Goal: Task Accomplishment & Management: Use online tool/utility

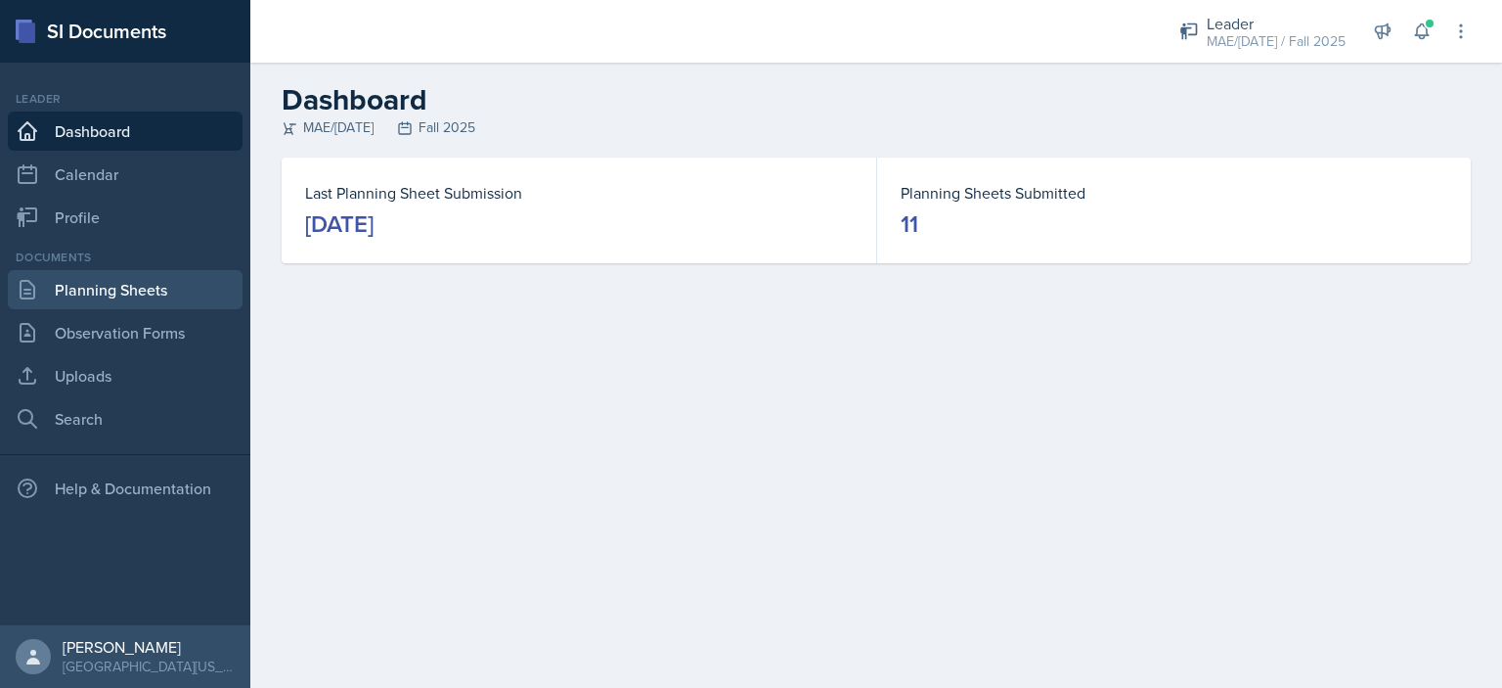
click at [129, 286] on link "Planning Sheets" at bounding box center [125, 289] width 235 height 39
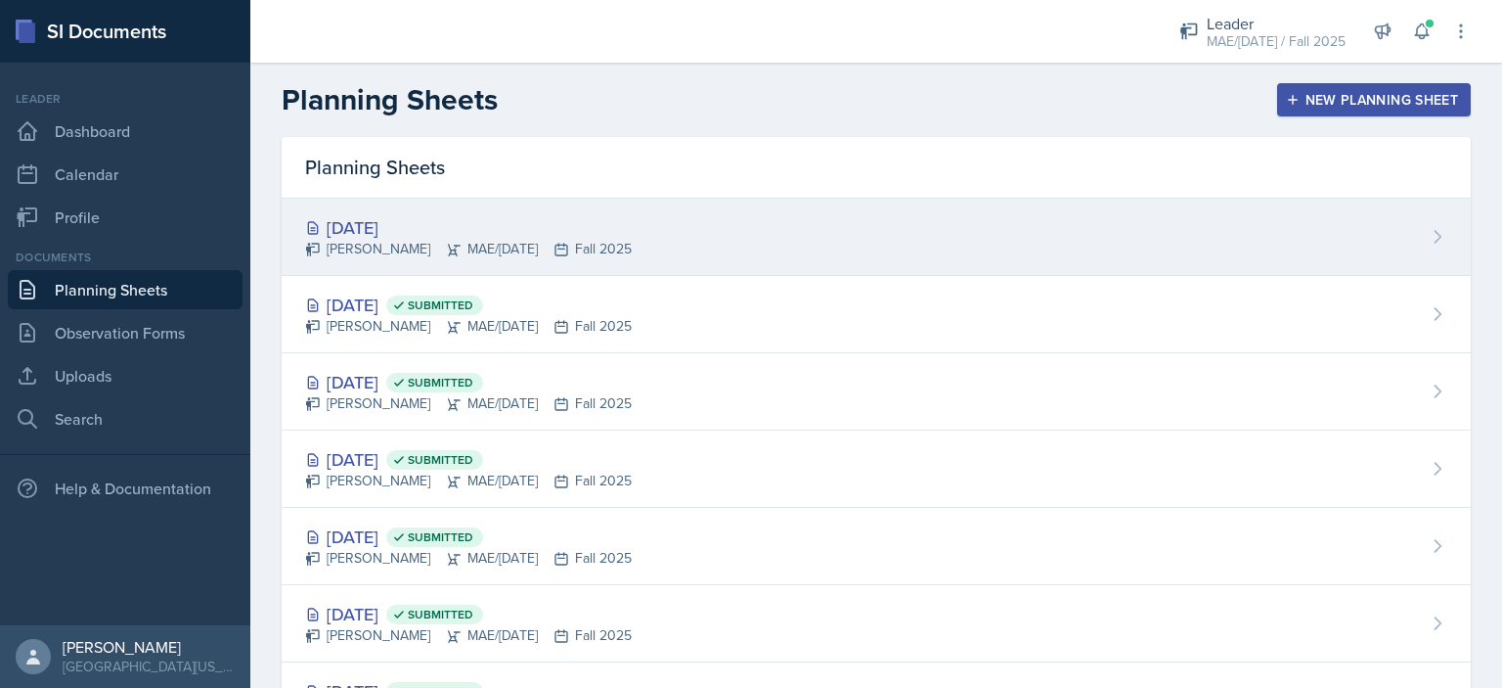
click at [353, 222] on div "[DATE]" at bounding box center [468, 227] width 327 height 26
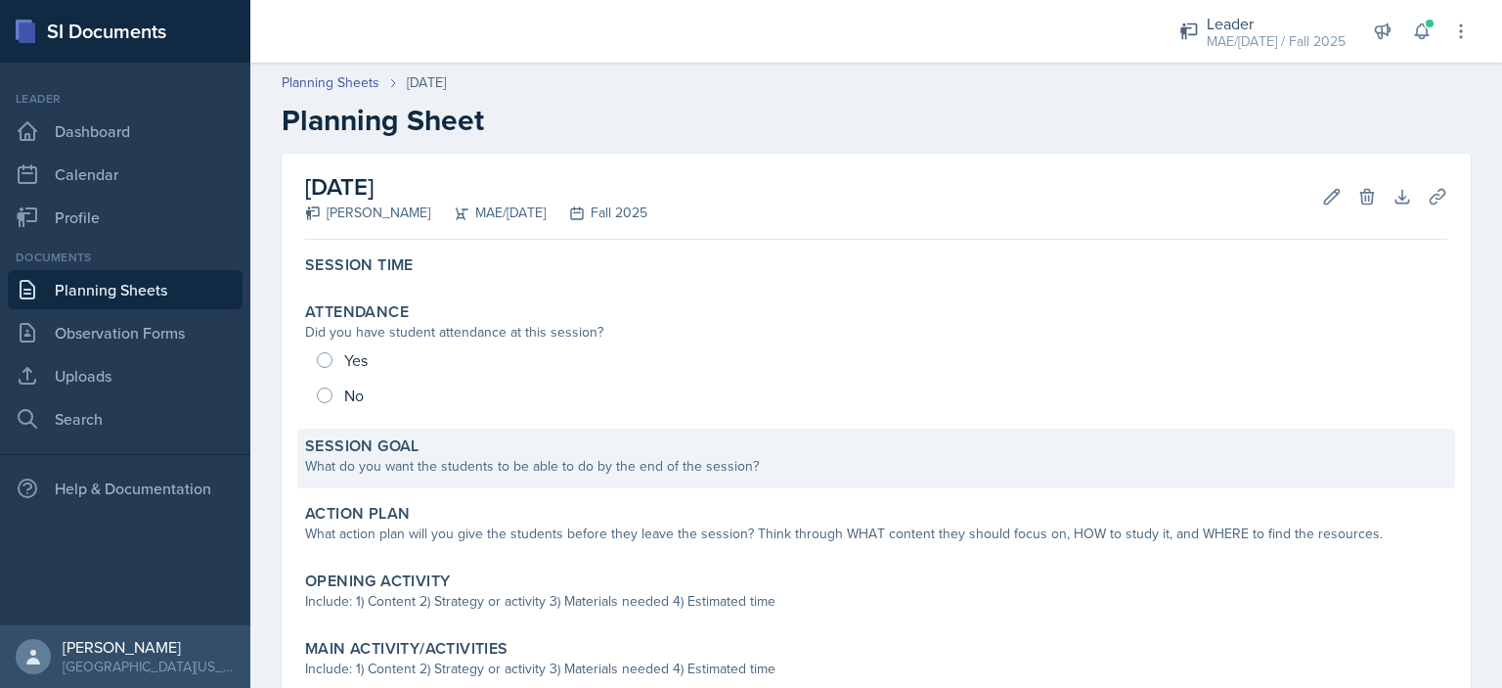
scroll to position [51, 0]
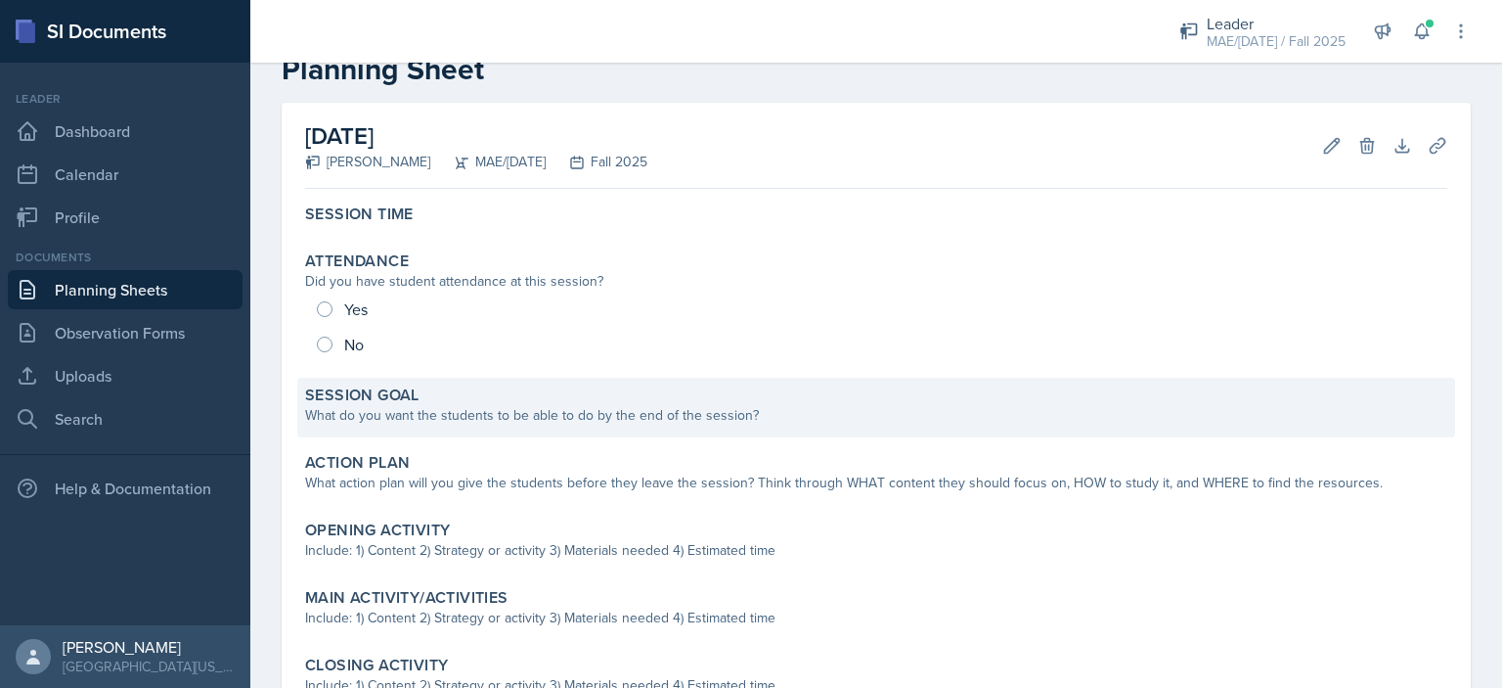
click at [608, 409] on div "What do you want the students to be able to do by the end of the session?" at bounding box center [876, 415] width 1142 height 21
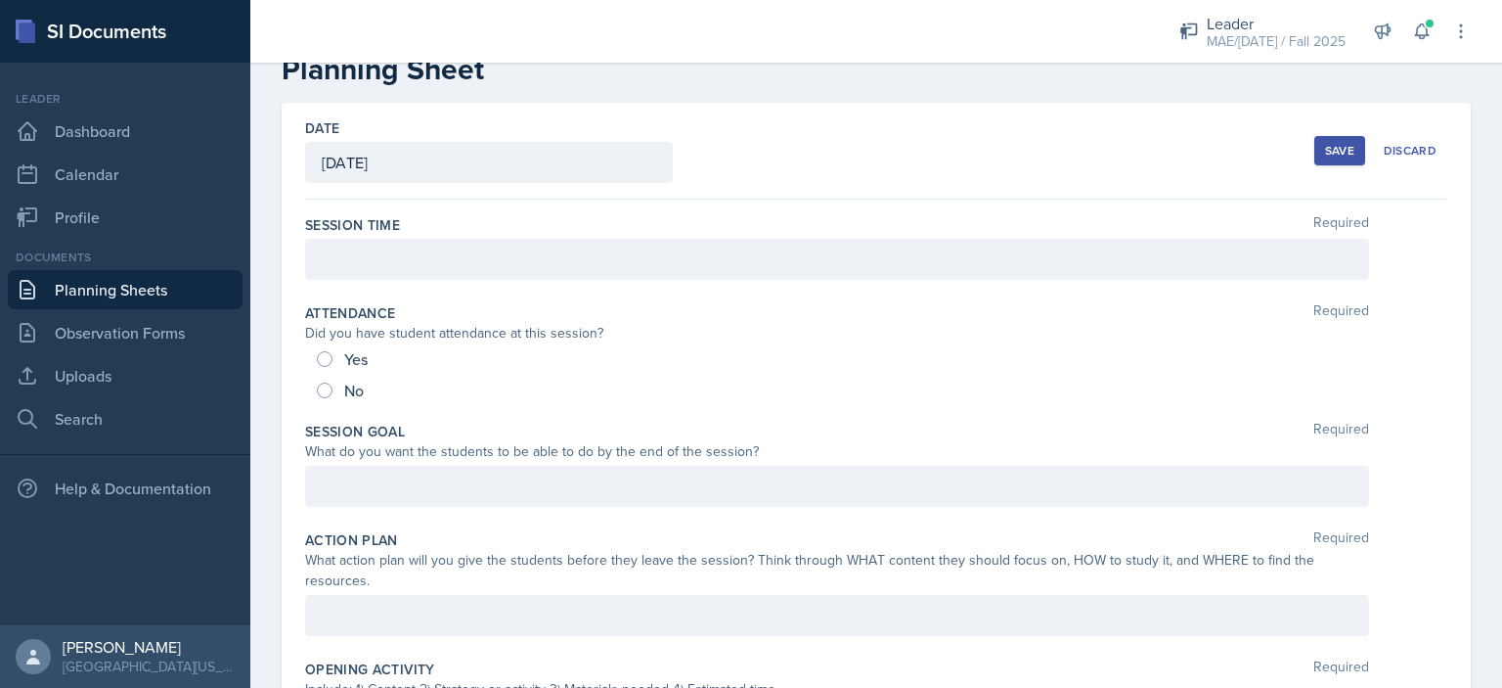
click at [368, 253] on div at bounding box center [837, 259] width 1064 height 41
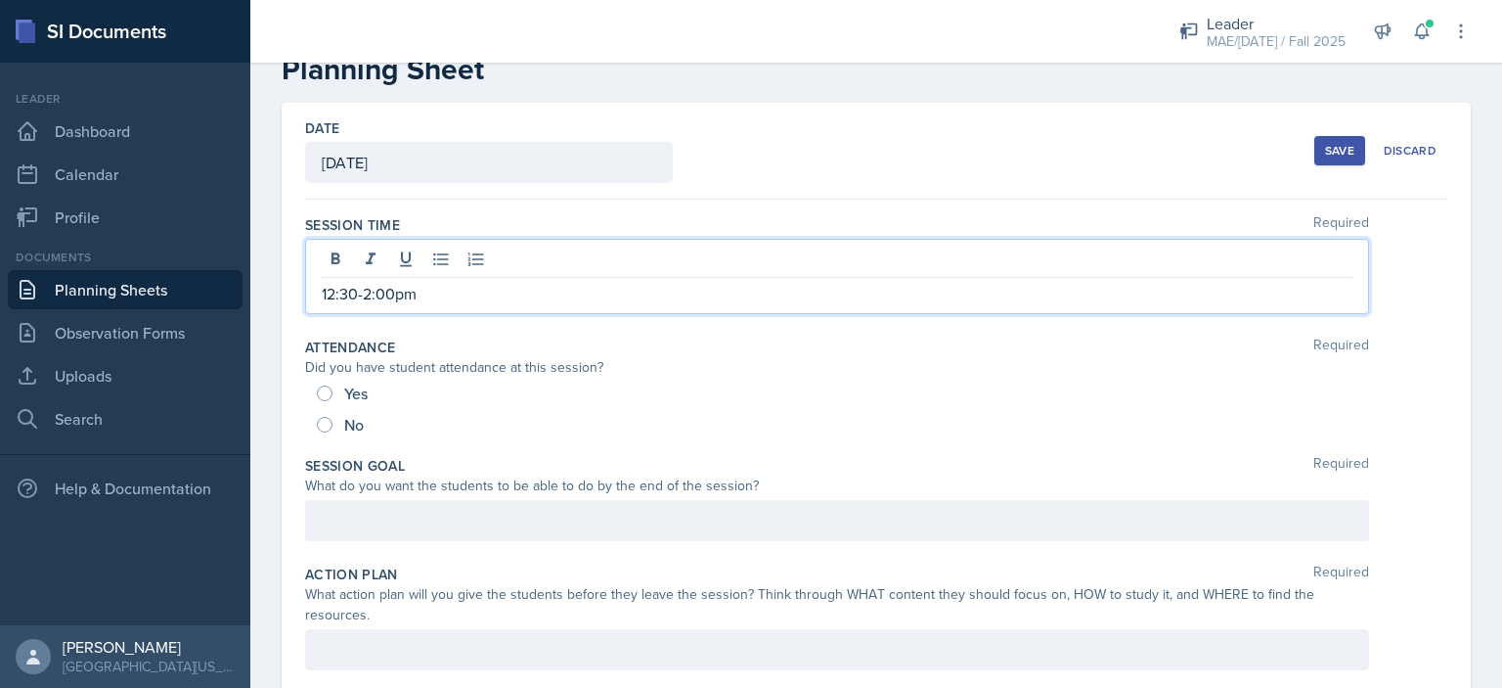
click at [537, 523] on div at bounding box center [837, 520] width 1064 height 41
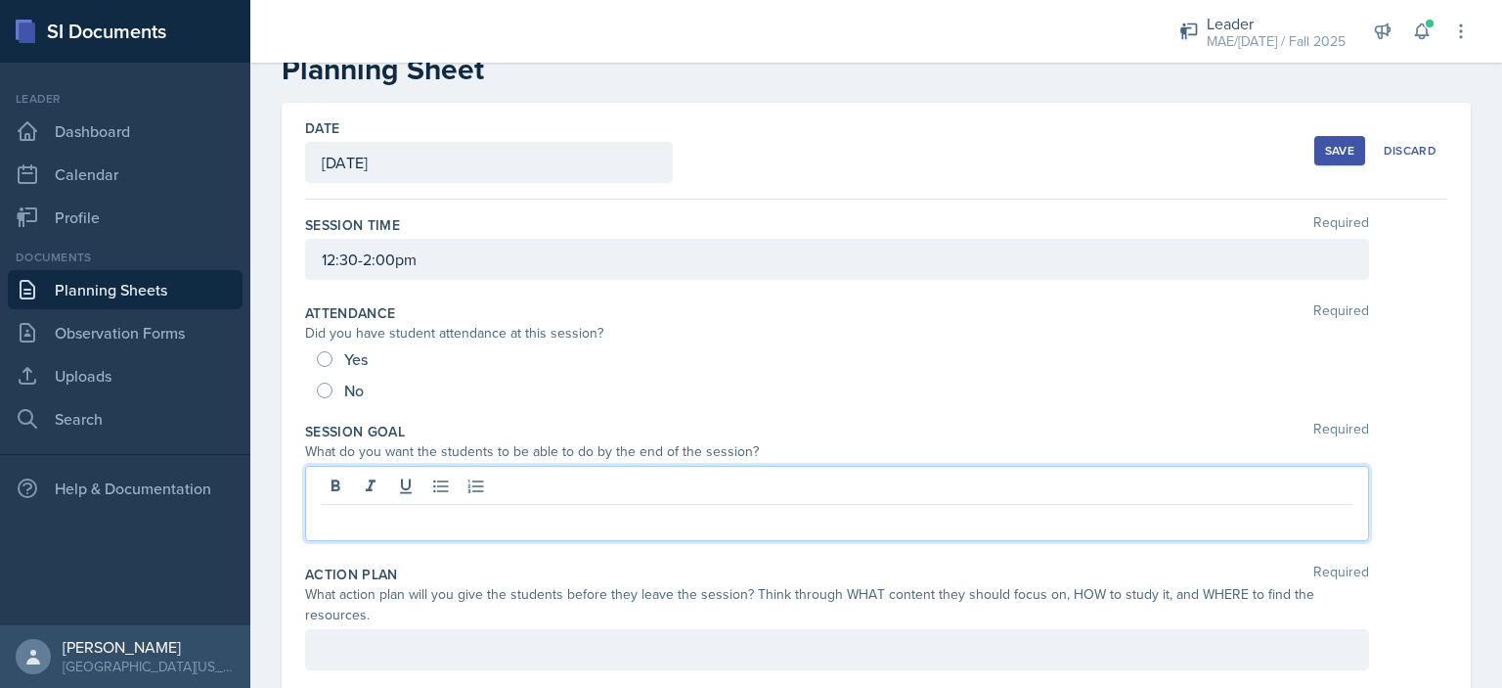
scroll to position [16, 0]
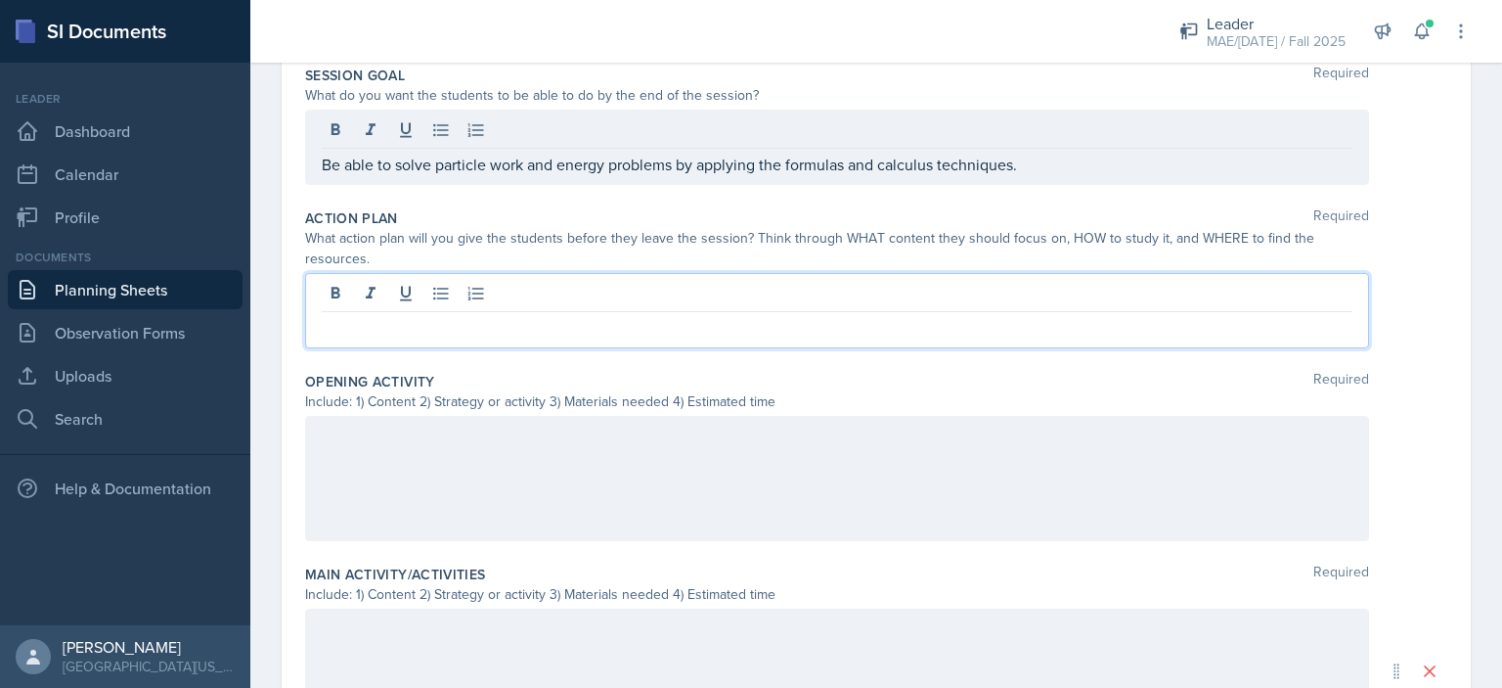
click at [501, 316] on p at bounding box center [837, 327] width 1031 height 23
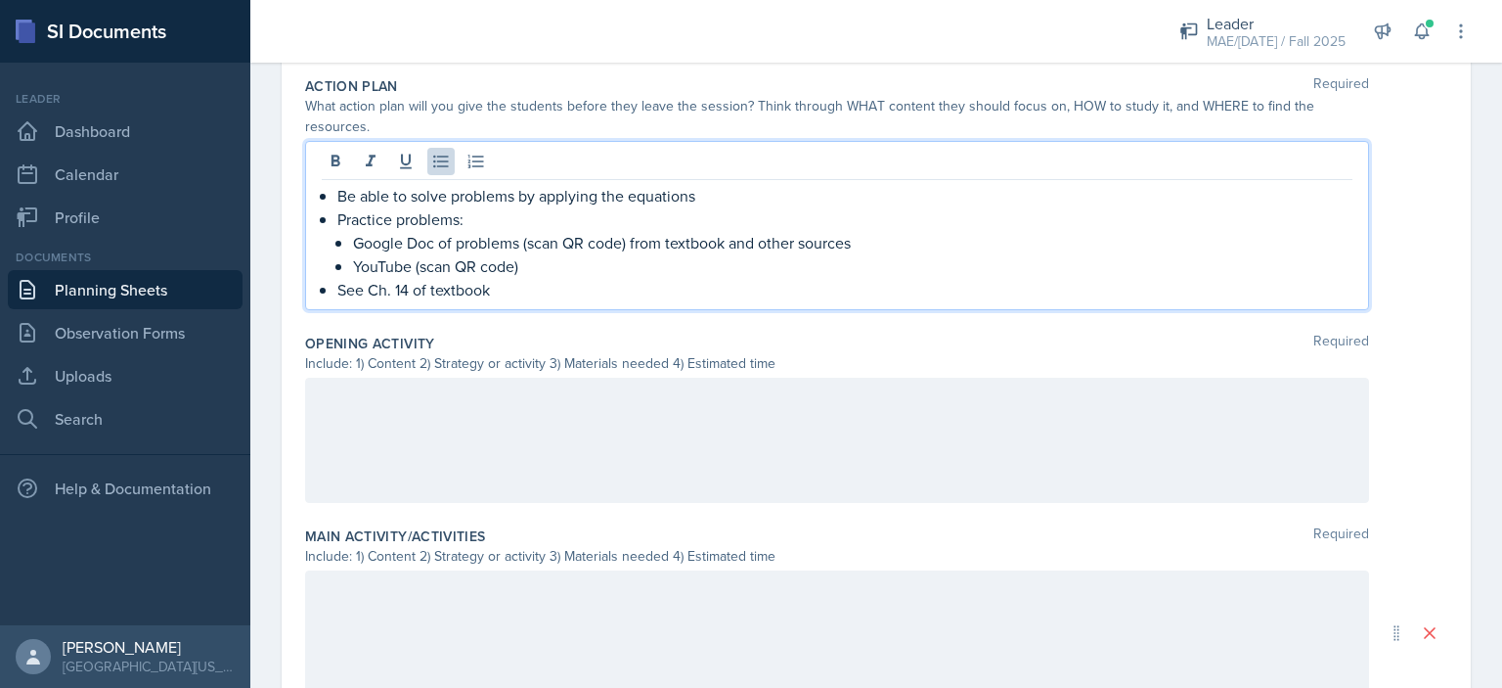
click at [517, 449] on div at bounding box center [837, 440] width 1064 height 125
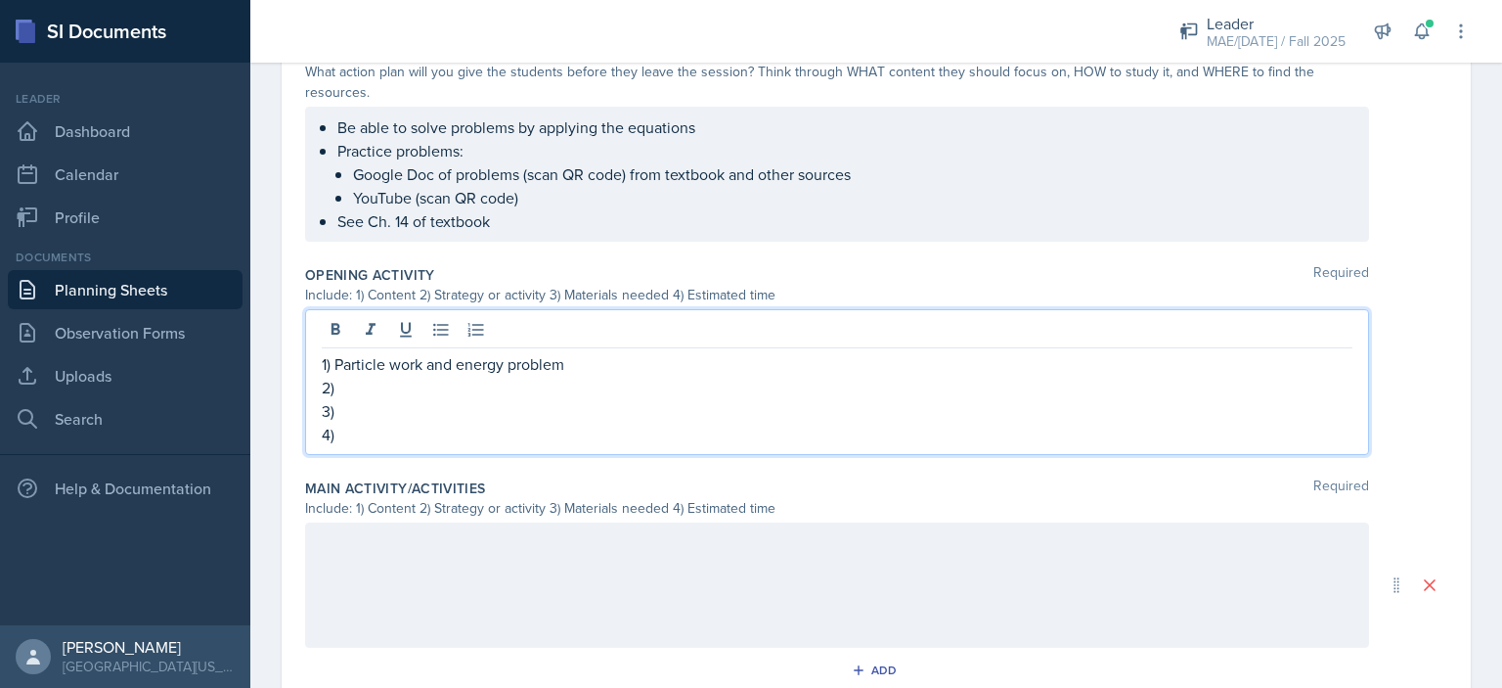
click at [345, 367] on p "1) Particle work and energy problem" at bounding box center [837, 363] width 1031 height 23
click at [429, 386] on p "2)" at bounding box center [837, 387] width 1031 height 23
click at [371, 366] on p "1) Solve particle work and energy problem" at bounding box center [837, 363] width 1031 height 23
click at [376, 380] on p "2)" at bounding box center [837, 387] width 1031 height 23
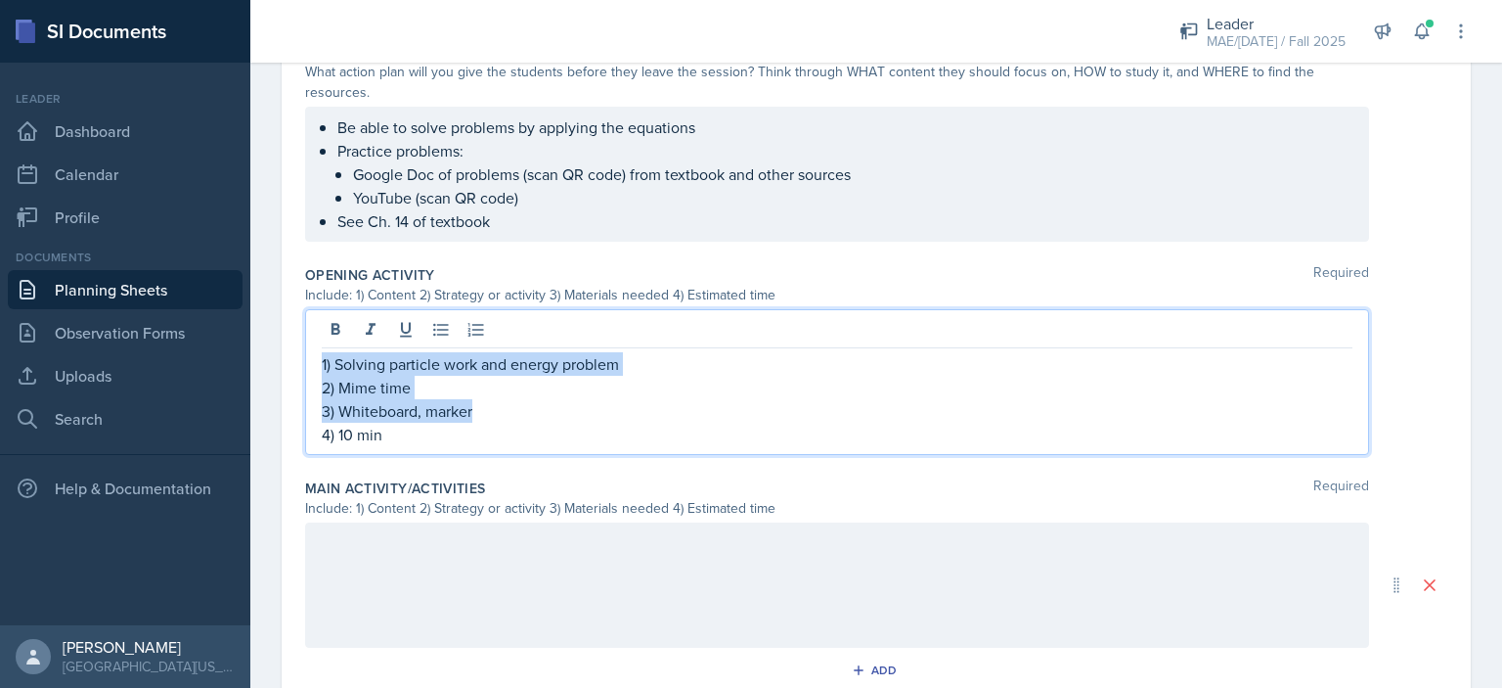
copy div "1) Solving particle work and energy problem 2) Mime time 3) Whiteboard, marker"
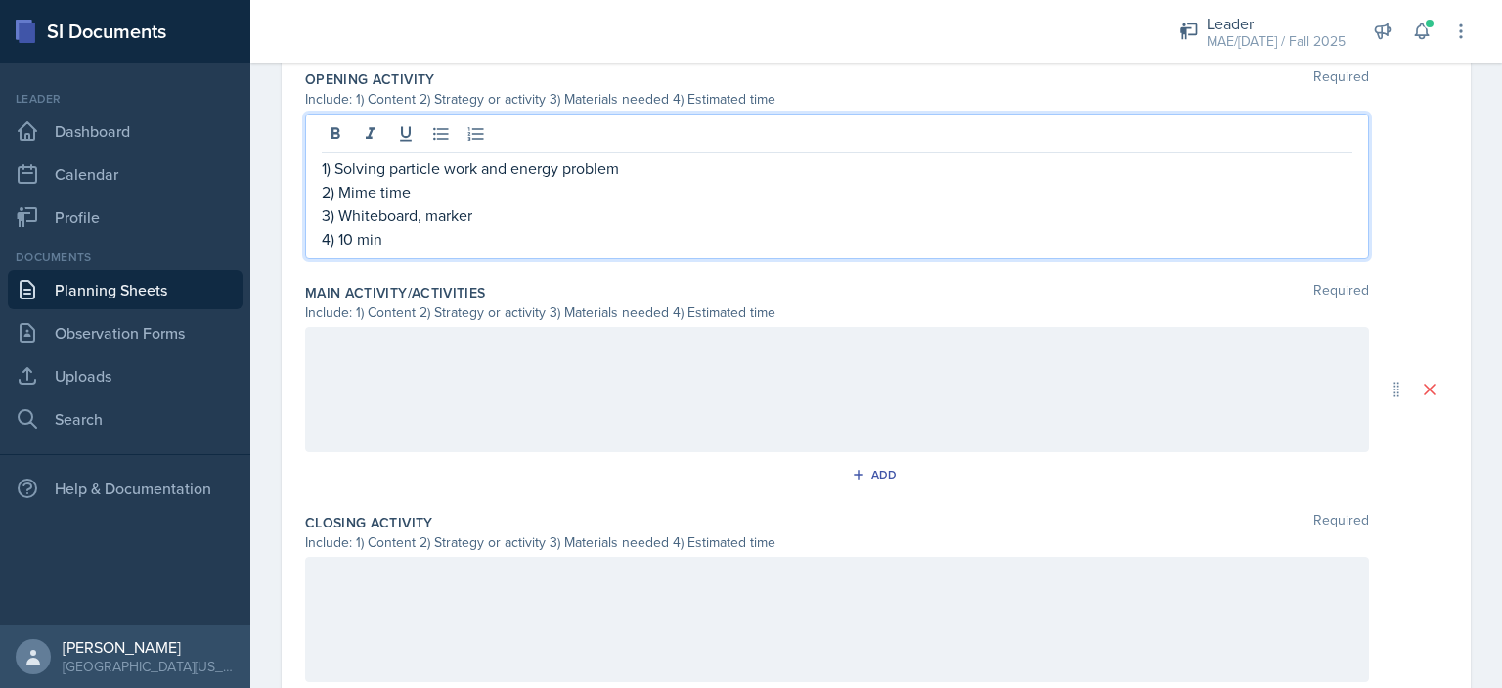
click at [358, 355] on div at bounding box center [837, 389] width 1064 height 125
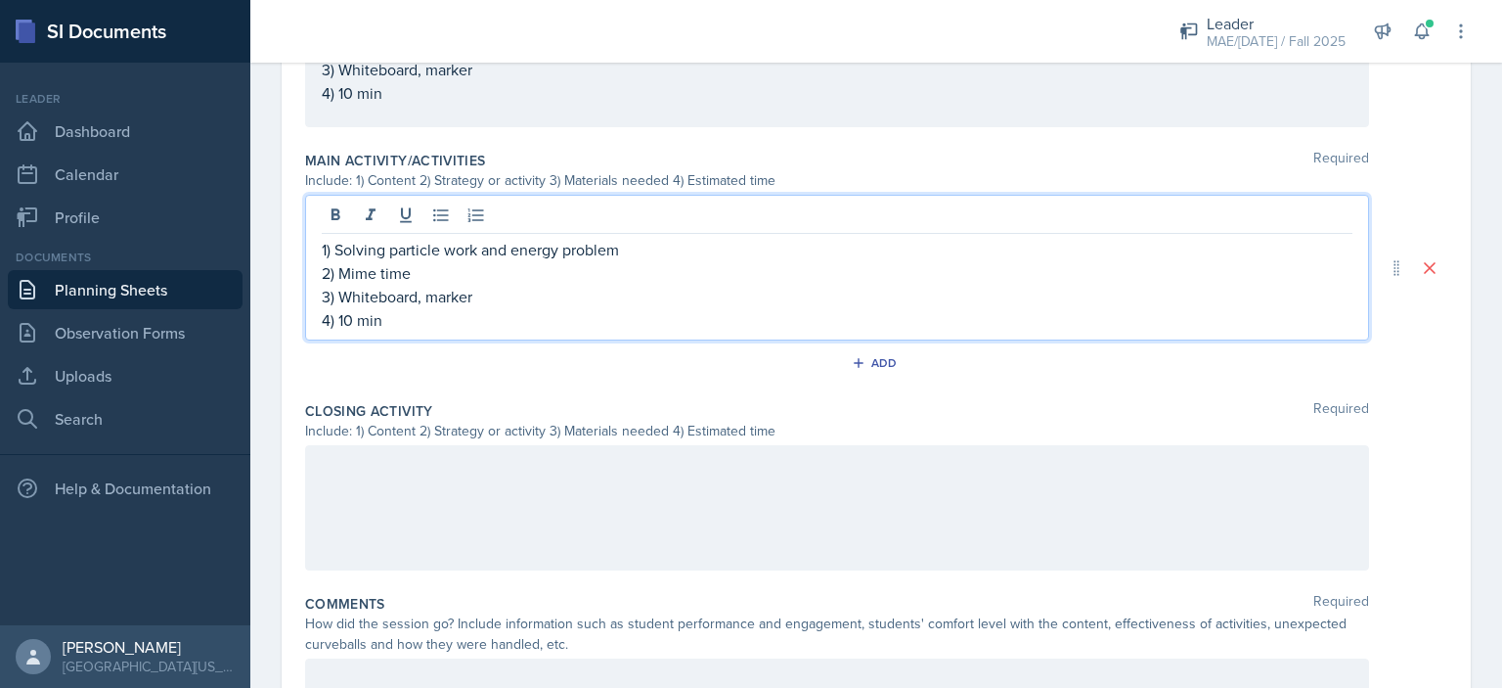
click at [381, 476] on div at bounding box center [837, 507] width 1064 height 125
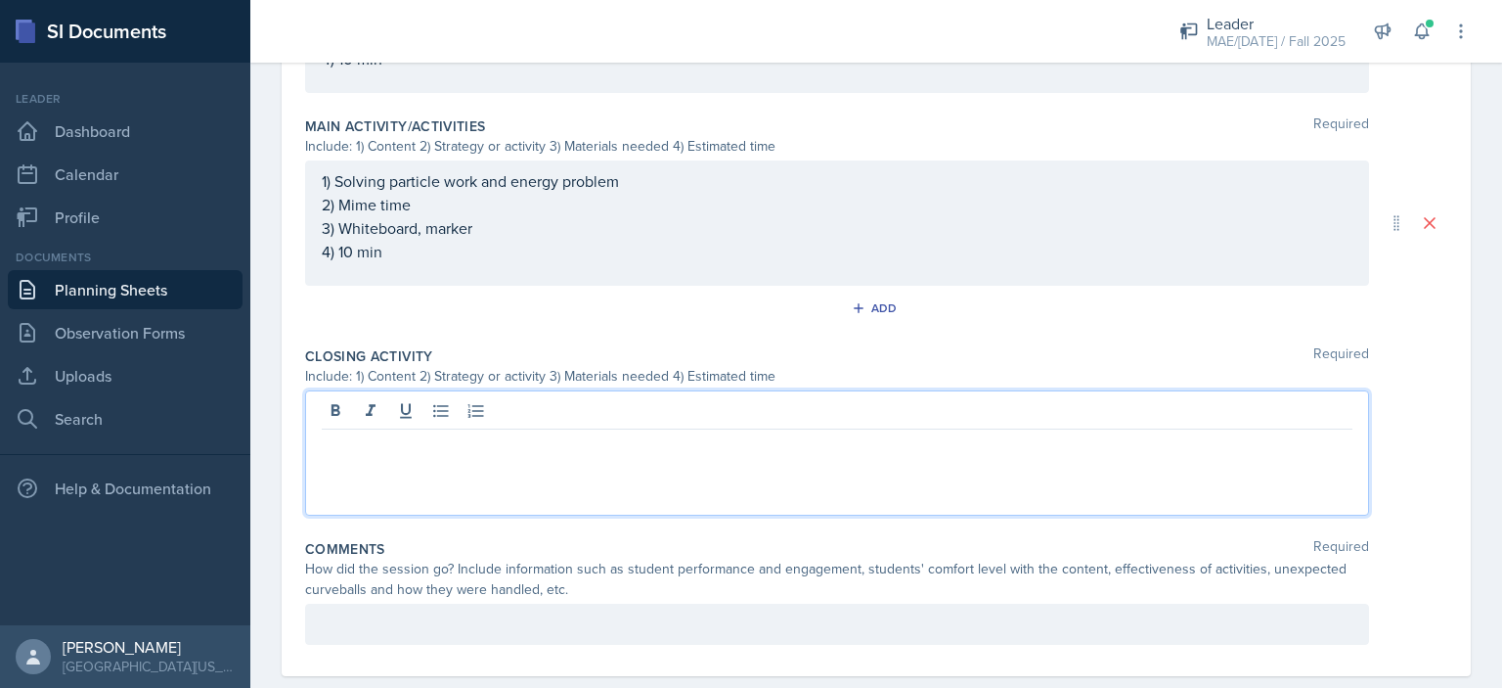
paste div
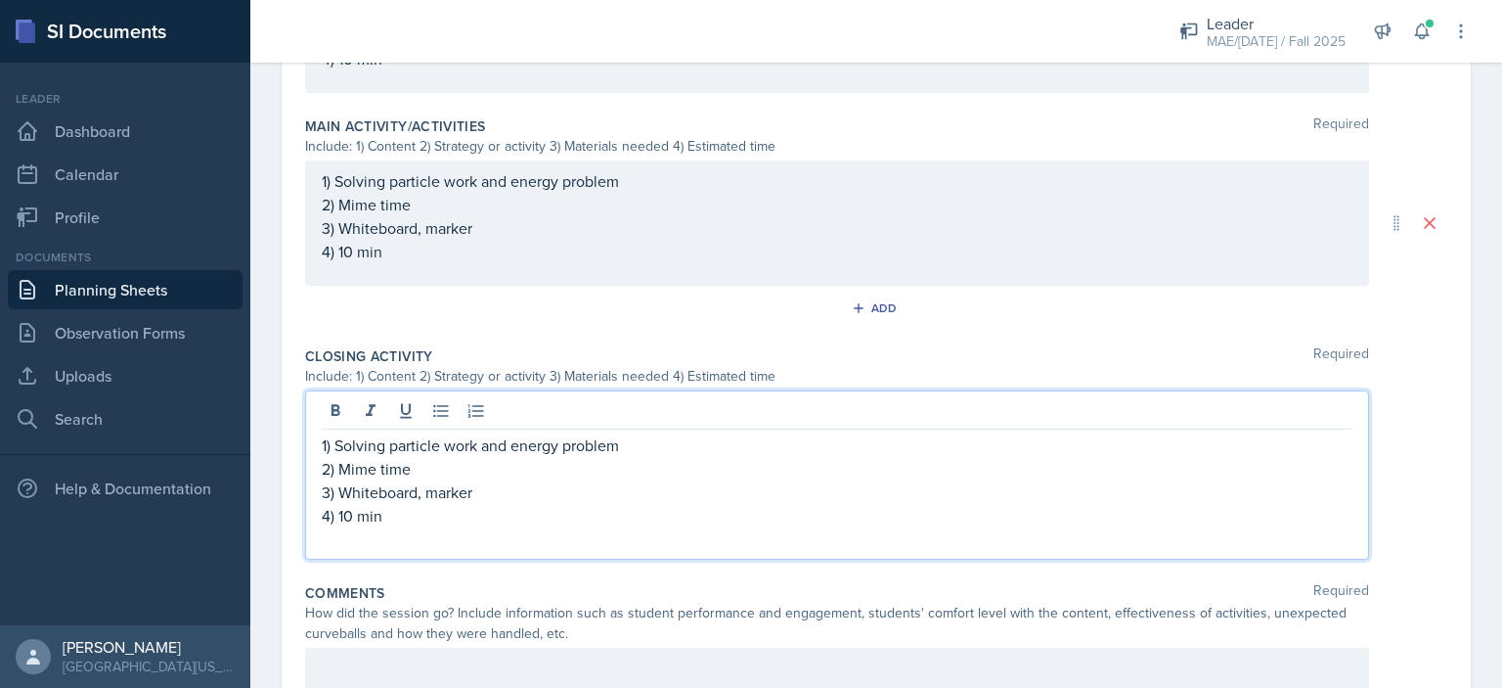
click at [620, 445] on p "1) Solving particle work and energy problem" at bounding box center [837, 444] width 1031 height 23
drag, startPoint x: 485, startPoint y: 489, endPoint x: 344, endPoint y: 496, distance: 141.0
click at [344, 496] on p "3) Whiteboard, marker" at bounding box center [837, 491] width 1031 height 23
click at [408, 473] on p "2) Mime time" at bounding box center [837, 468] width 1031 height 23
click at [485, 488] on p "3) Whiteboard, marker" at bounding box center [837, 491] width 1031 height 23
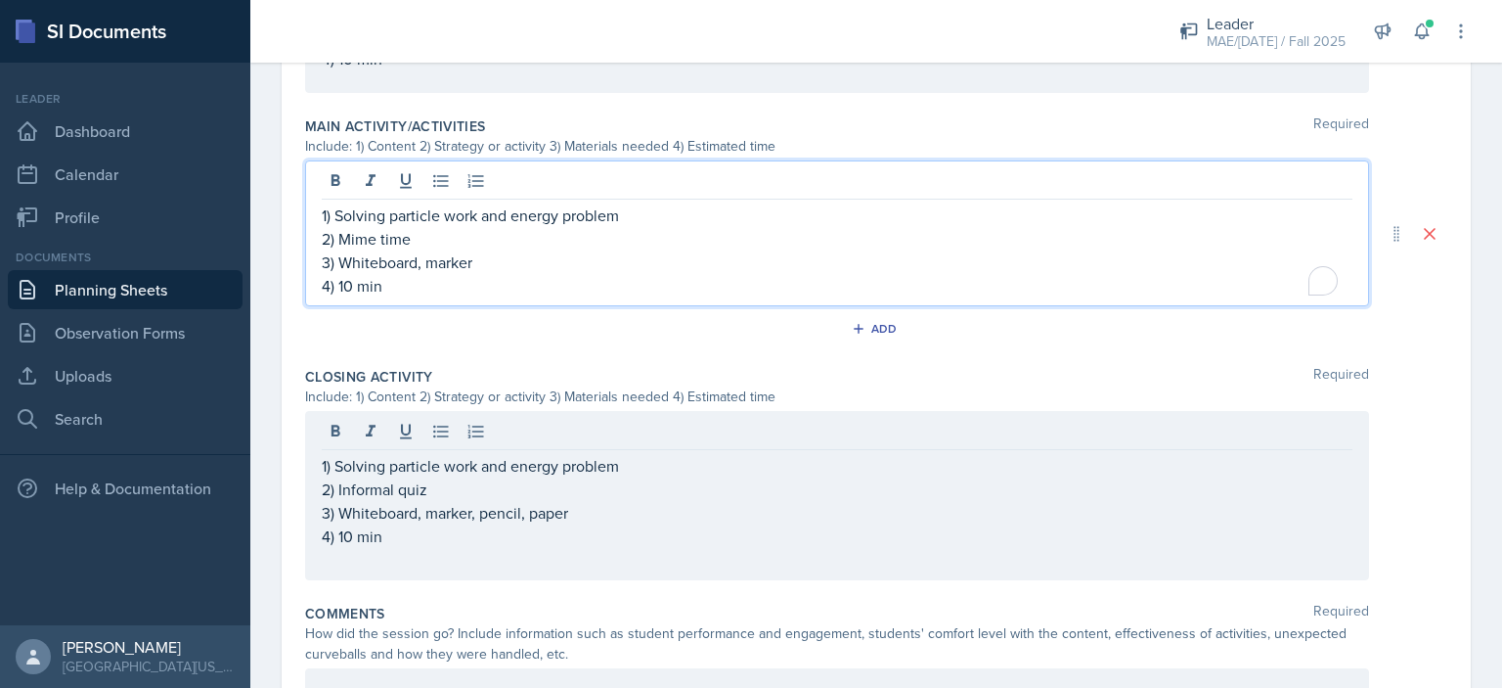
scroll to position [900, 0]
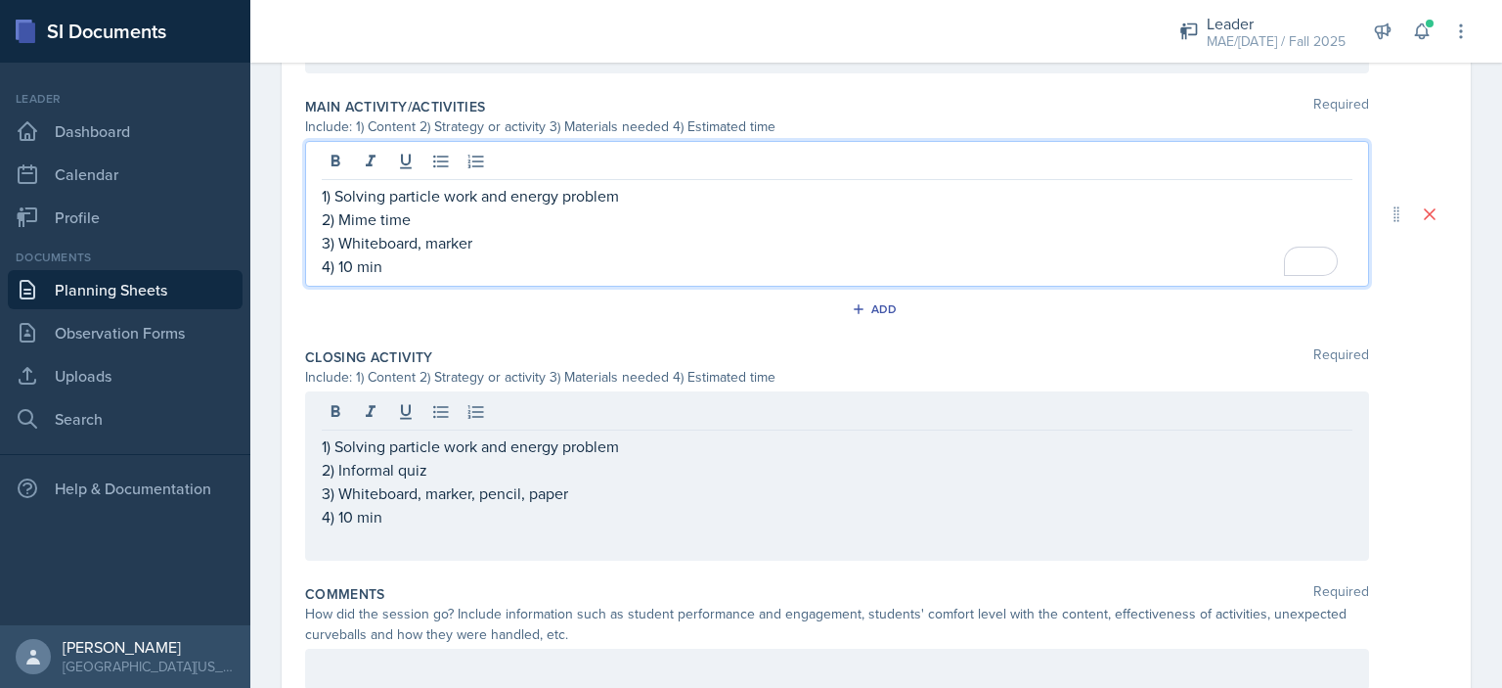
drag, startPoint x: 386, startPoint y: 202, endPoint x: 368, endPoint y: 215, distance: 22.5
click at [352, 212] on p "2) Mime time" at bounding box center [837, 218] width 1031 height 23
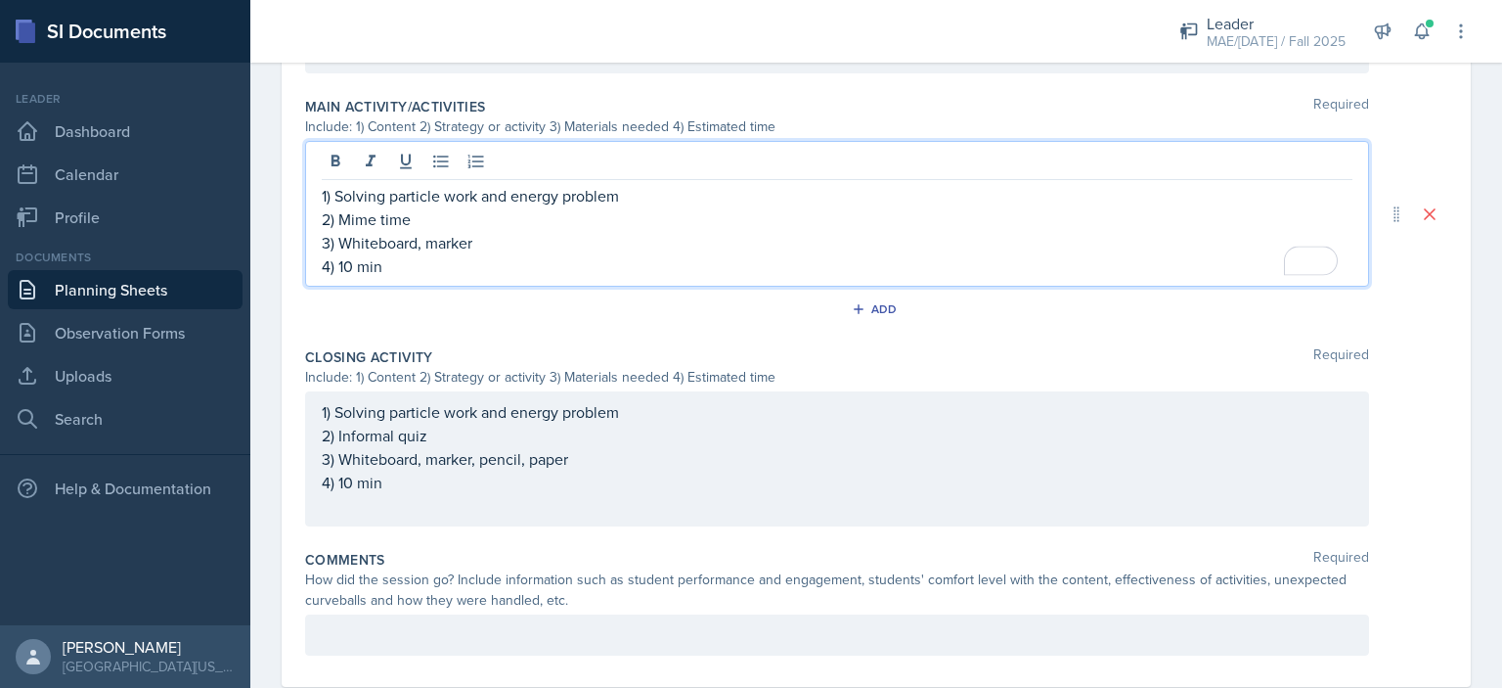
click at [635, 187] on p "1) Solving particle work and energy problem" at bounding box center [837, 195] width 1031 height 23
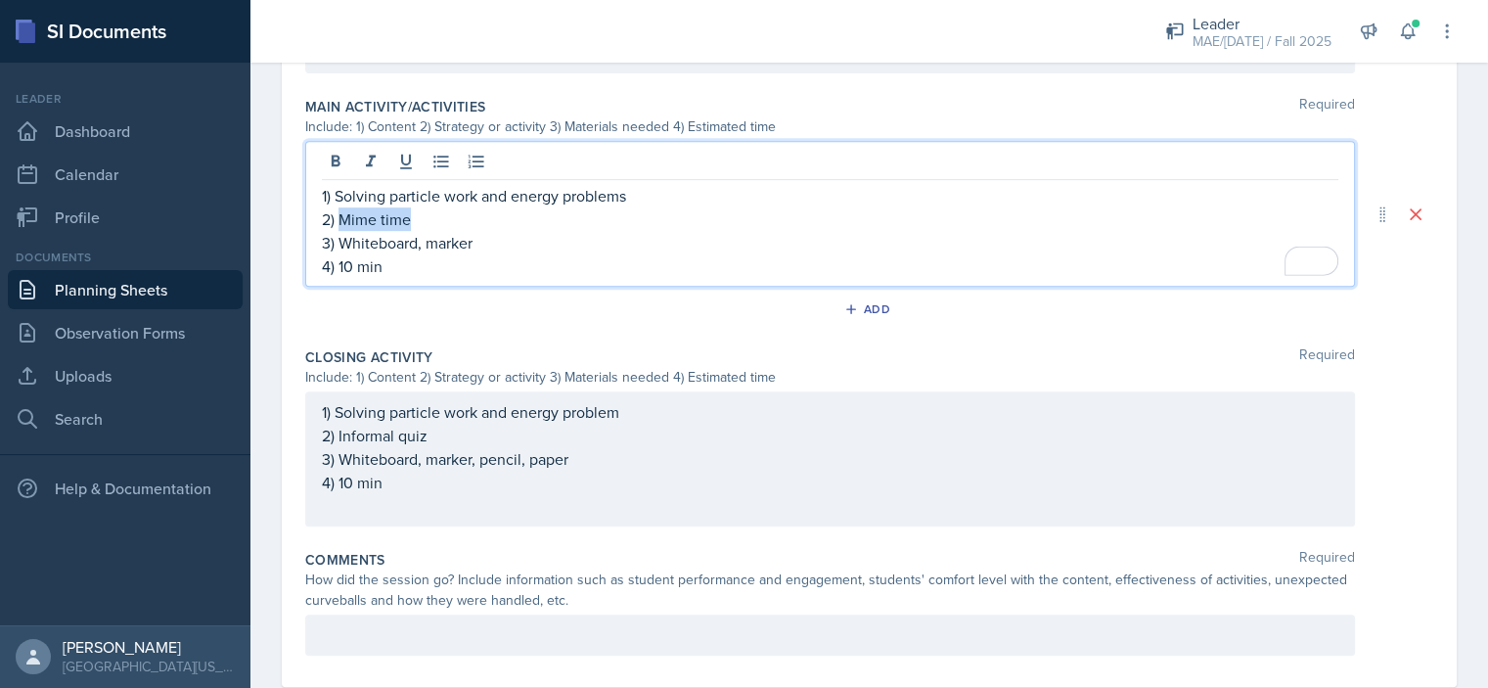
drag, startPoint x: 437, startPoint y: 217, endPoint x: 343, endPoint y: 215, distance: 93.9
click at [343, 216] on p "2) Mime time" at bounding box center [830, 218] width 1016 height 23
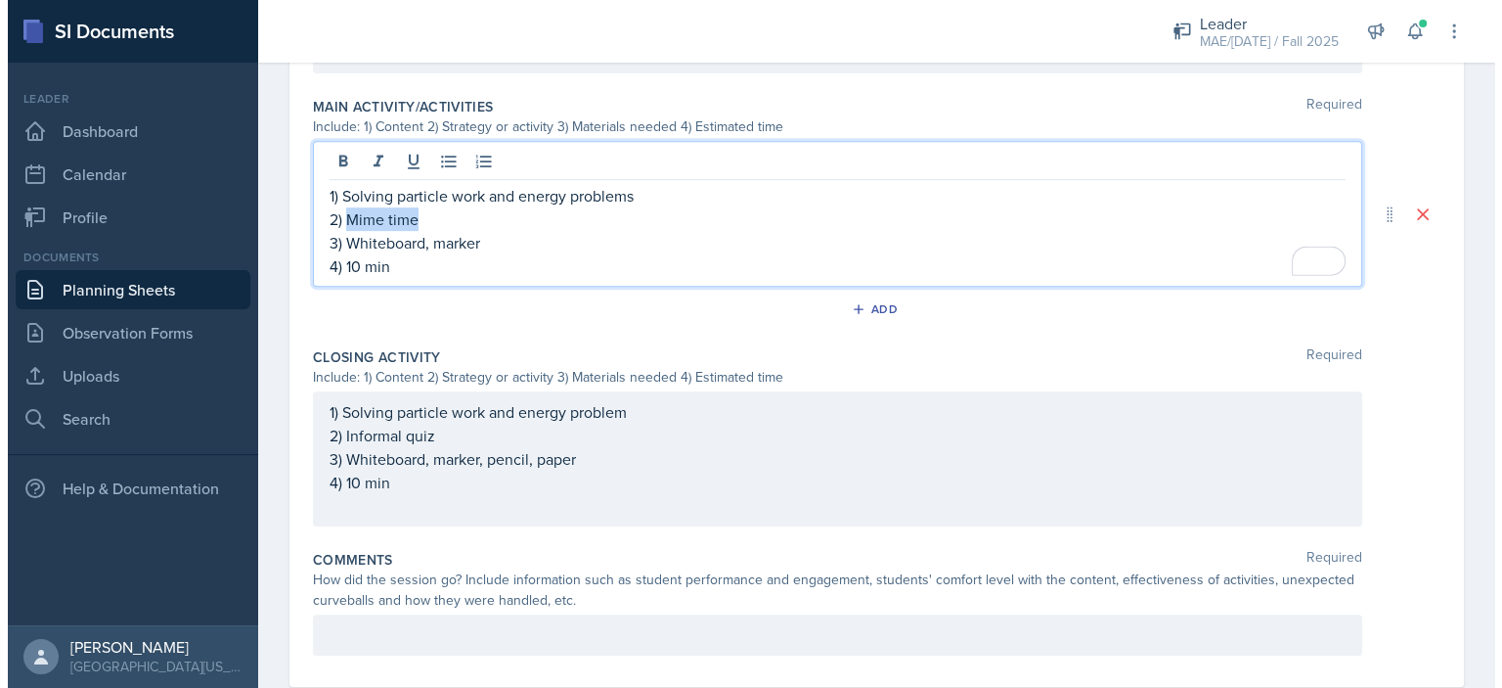
scroll to position [0, 0]
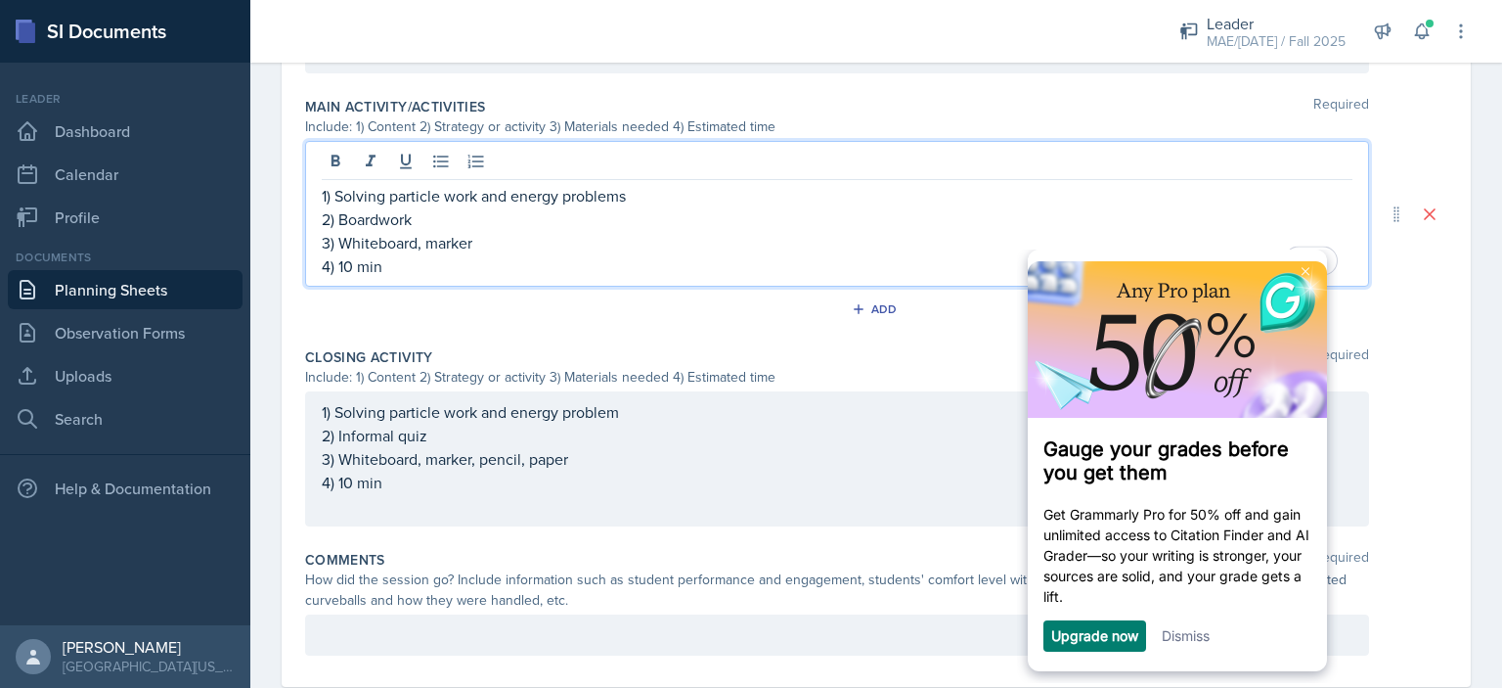
click at [498, 244] on p "3) Whiteboard, marker" at bounding box center [837, 242] width 1031 height 23
click at [1297, 273] on link at bounding box center [1305, 270] width 31 height 31
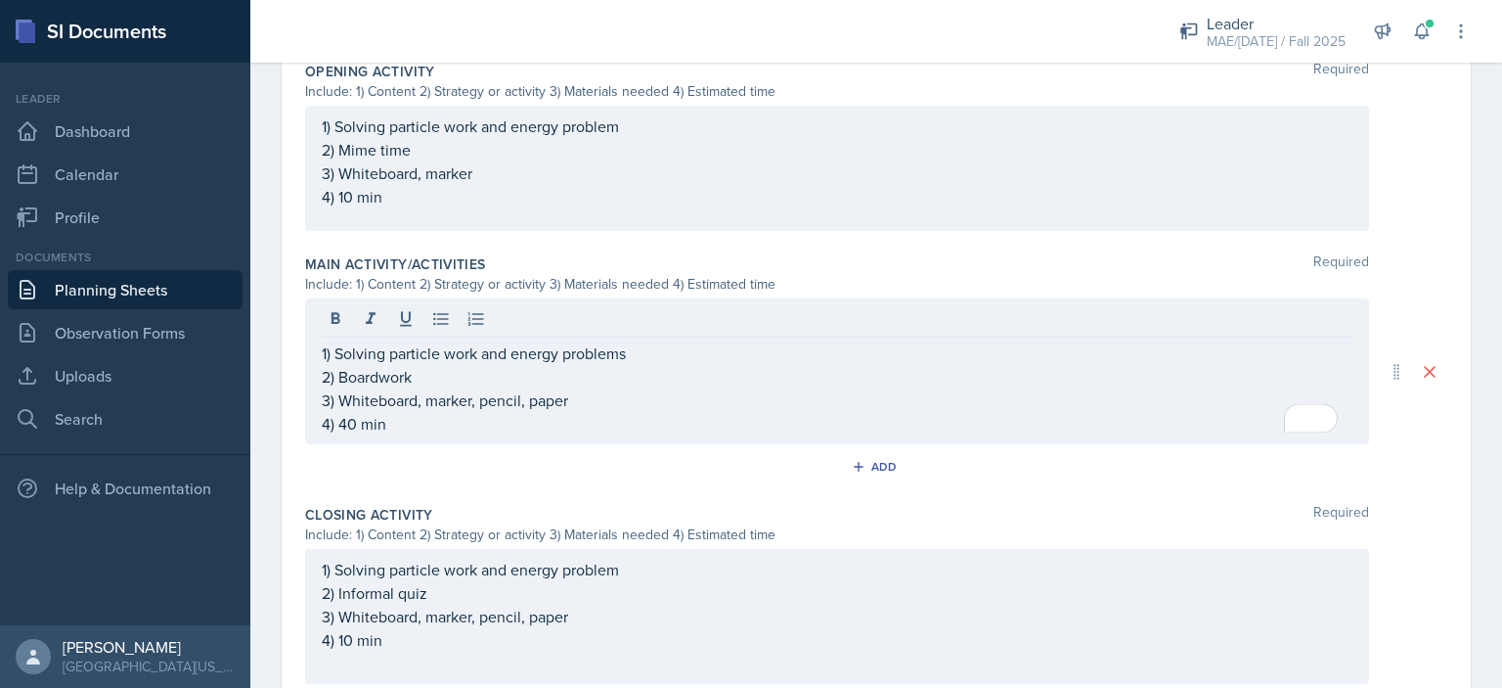
scroll to position [802, 0]
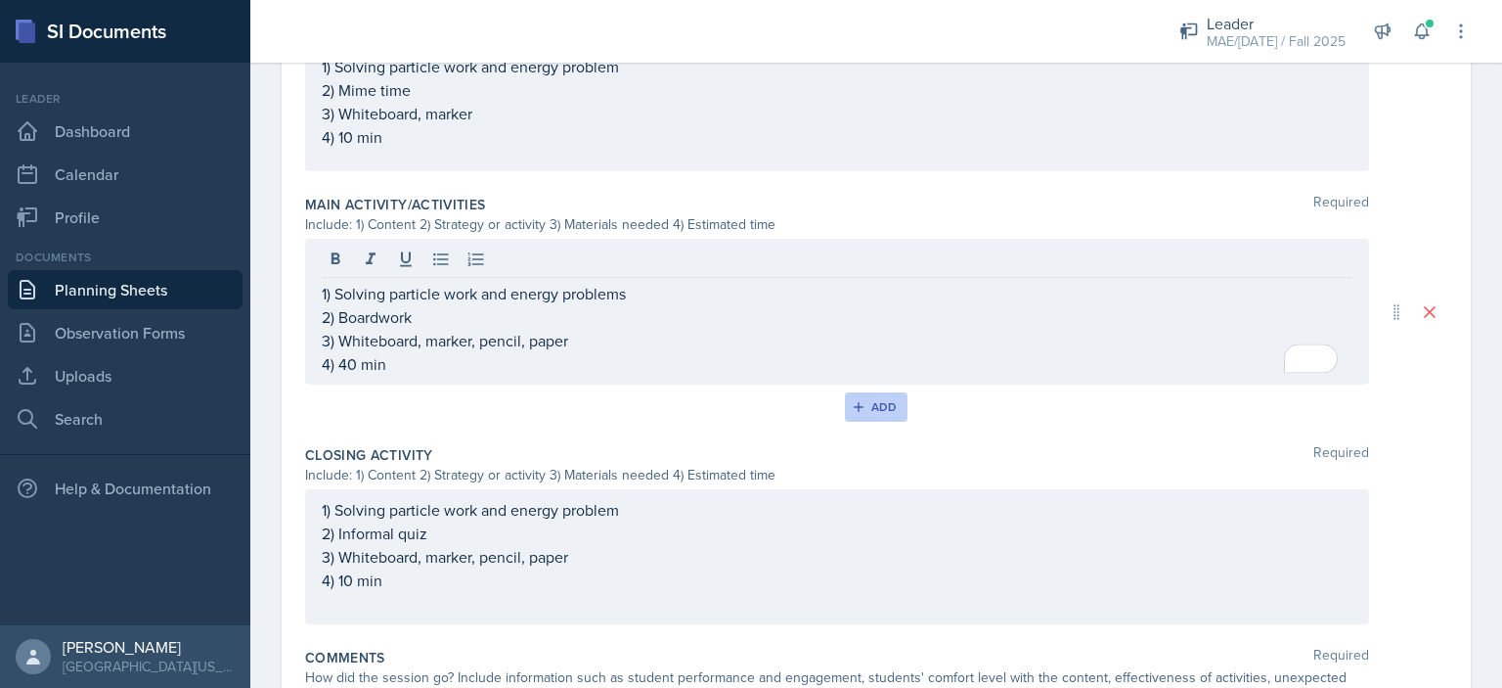
click at [890, 402] on button "Add" at bounding box center [877, 406] width 64 height 29
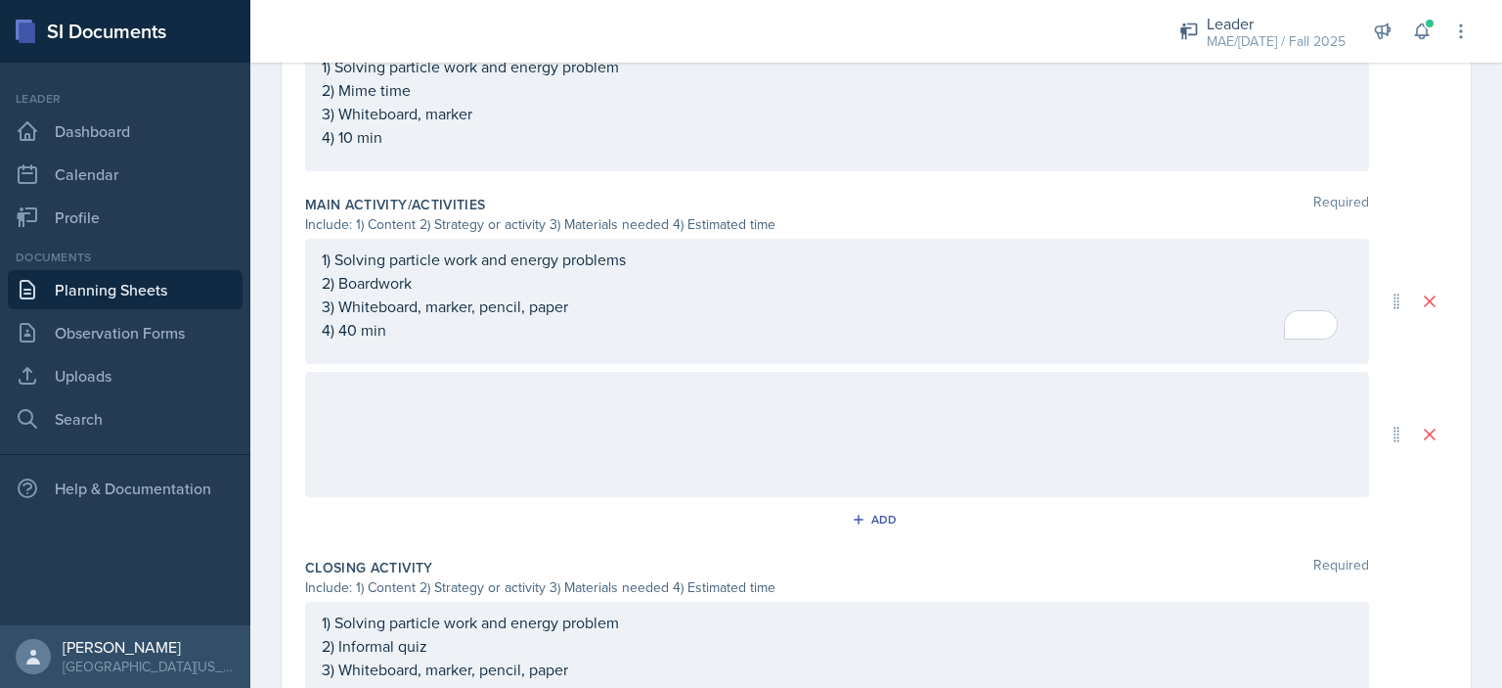
click at [462, 422] on div at bounding box center [837, 434] width 1064 height 125
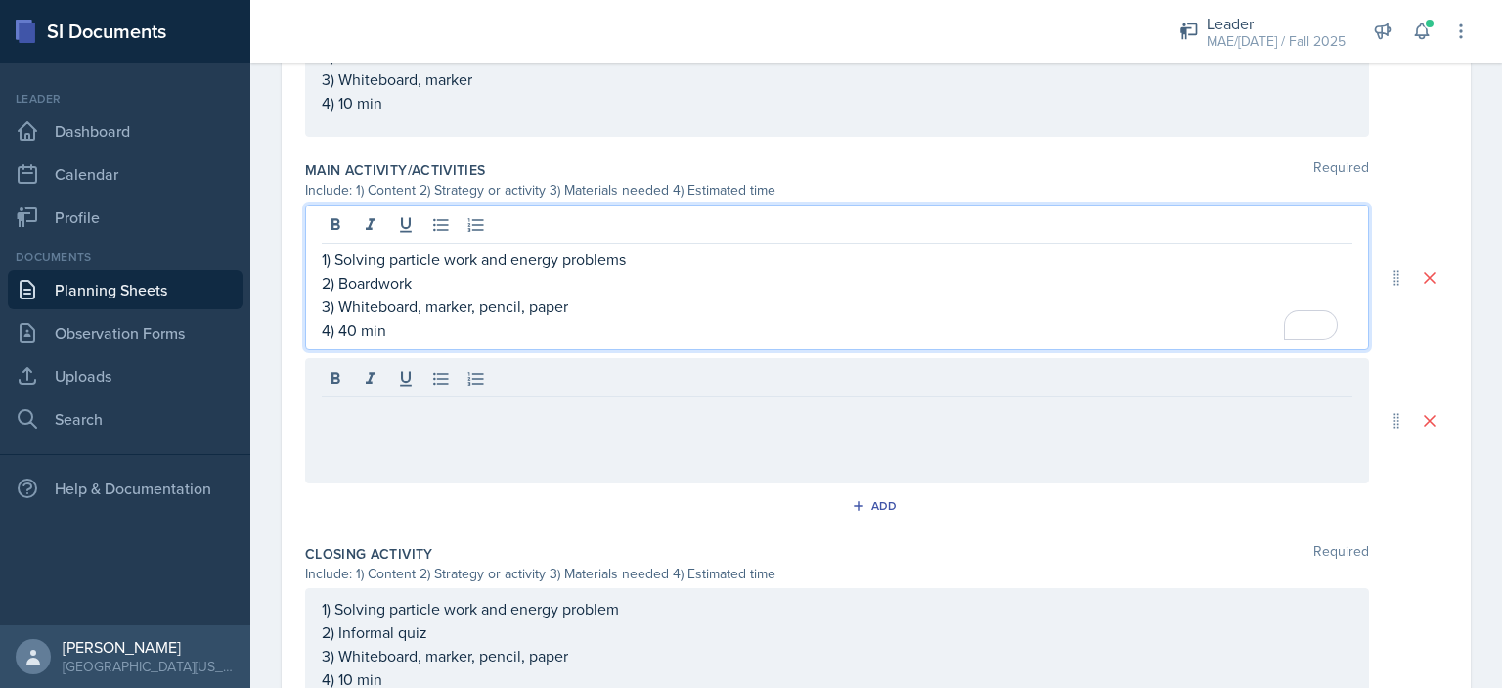
click at [446, 318] on p "4) 40 min" at bounding box center [837, 329] width 1031 height 23
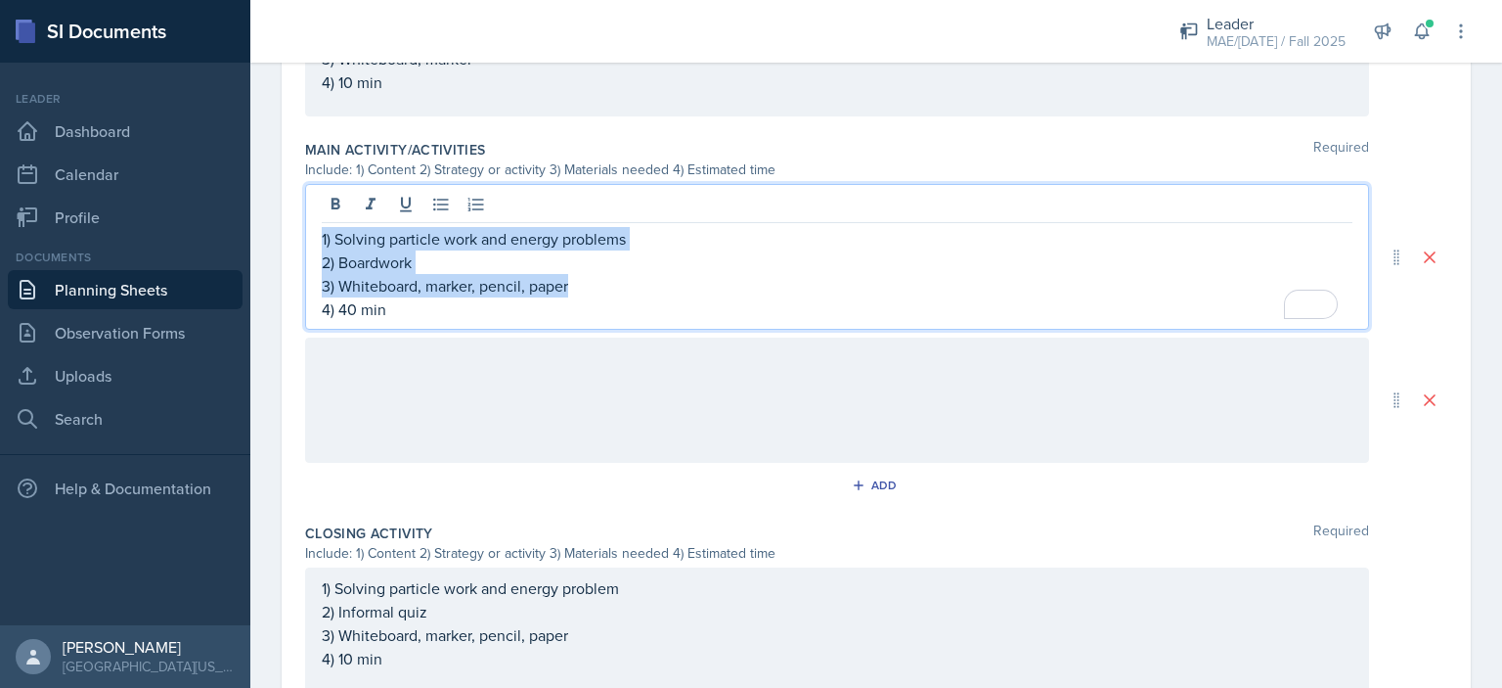
copy div "1) Solving particle work and energy problems 2) Boardwork 3) Whiteboard, marker…"
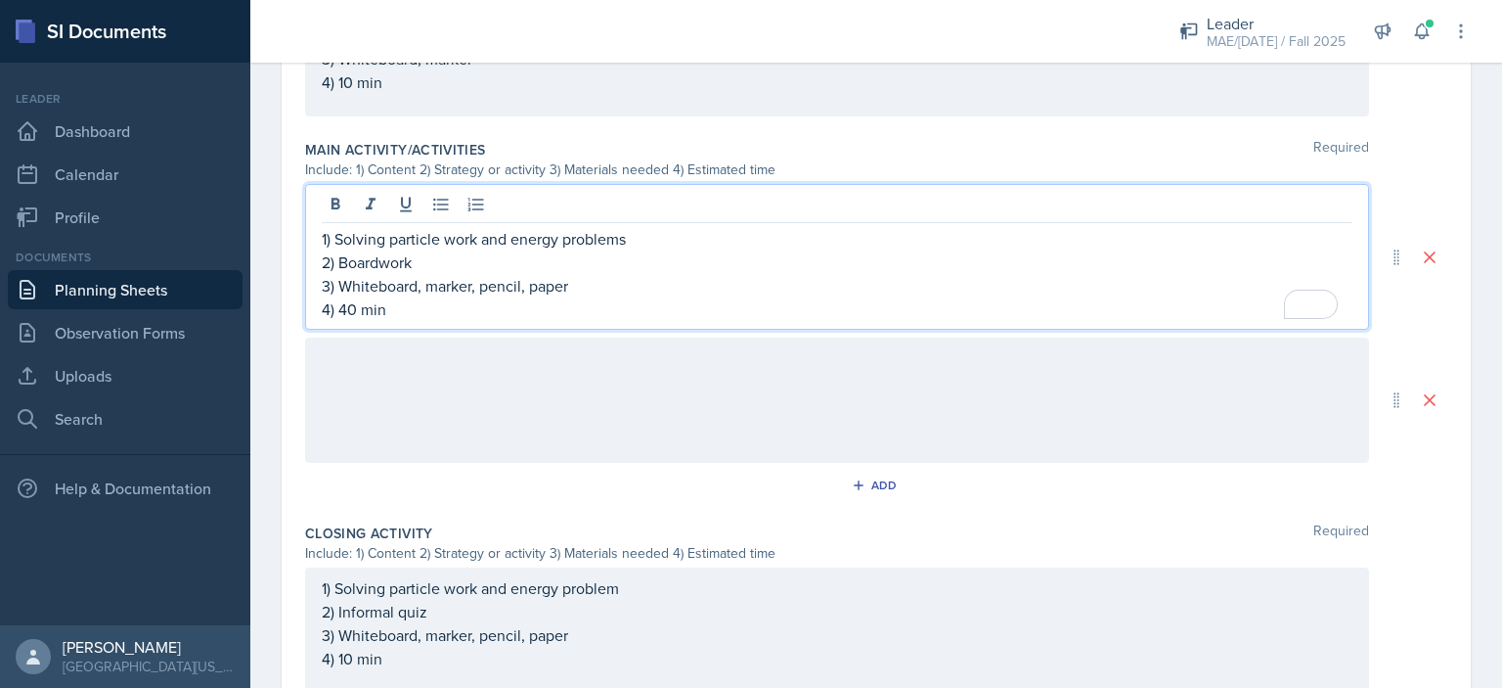
click at [429, 374] on div at bounding box center [837, 399] width 1064 height 125
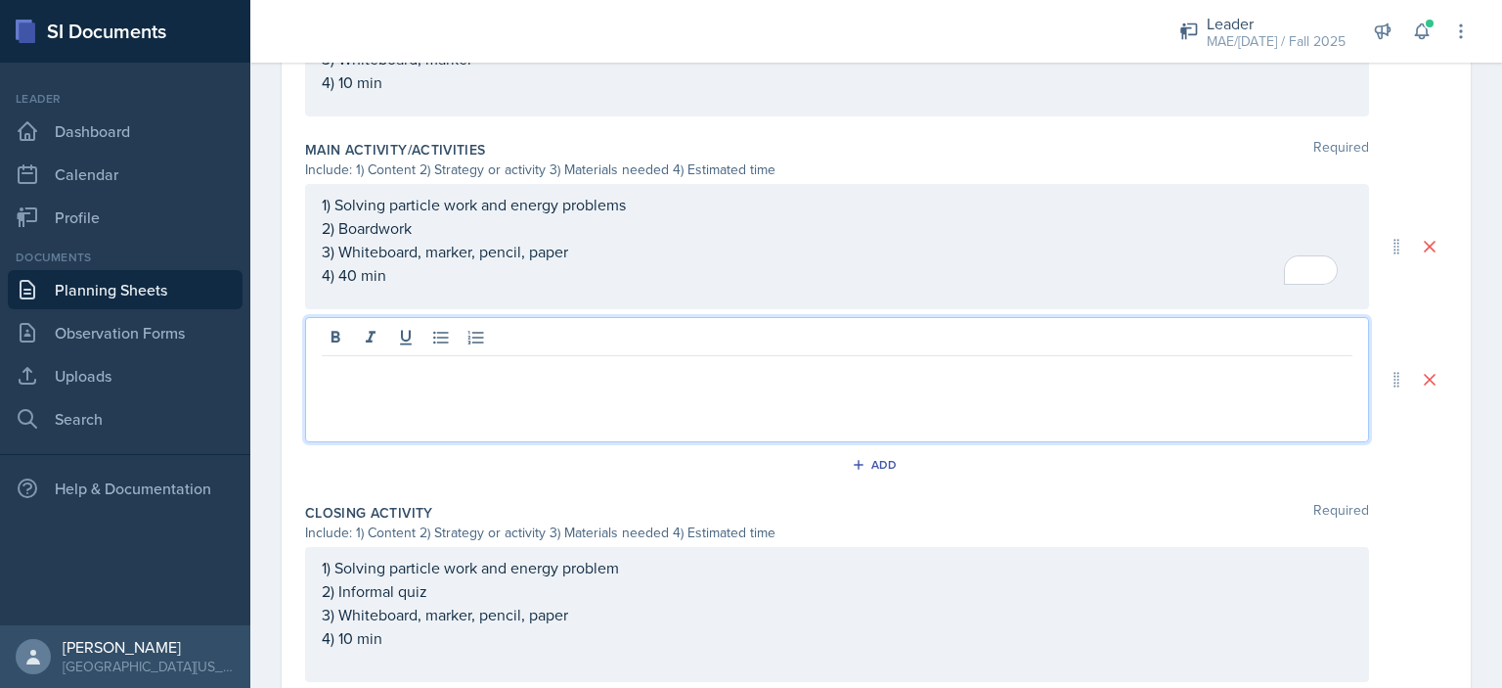
scroll to position [890, 0]
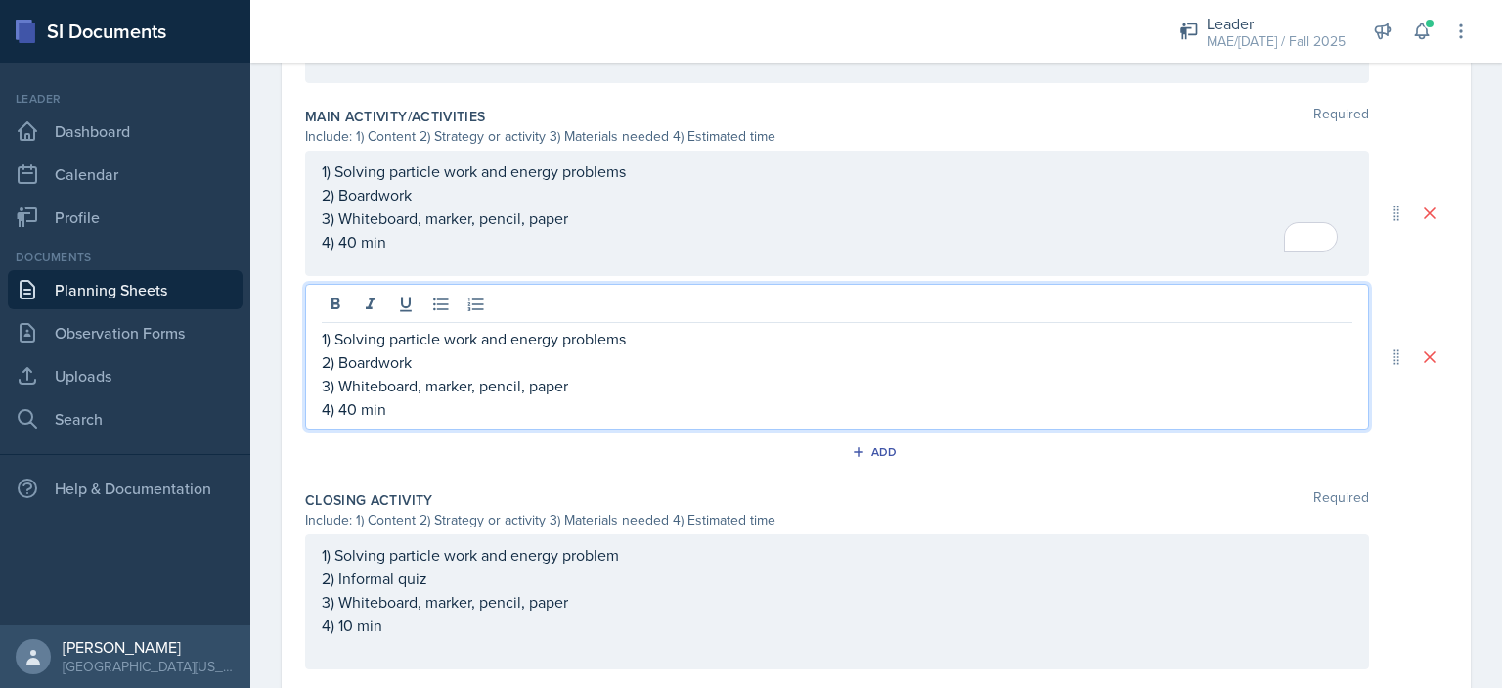
click at [349, 414] on p "4) 40 min" at bounding box center [837, 408] width 1031 height 23
drag, startPoint x: 415, startPoint y: 357, endPoint x: 342, endPoint y: 362, distance: 72.5
click at [342, 362] on p "2) Boardwork" at bounding box center [837, 361] width 1031 height 23
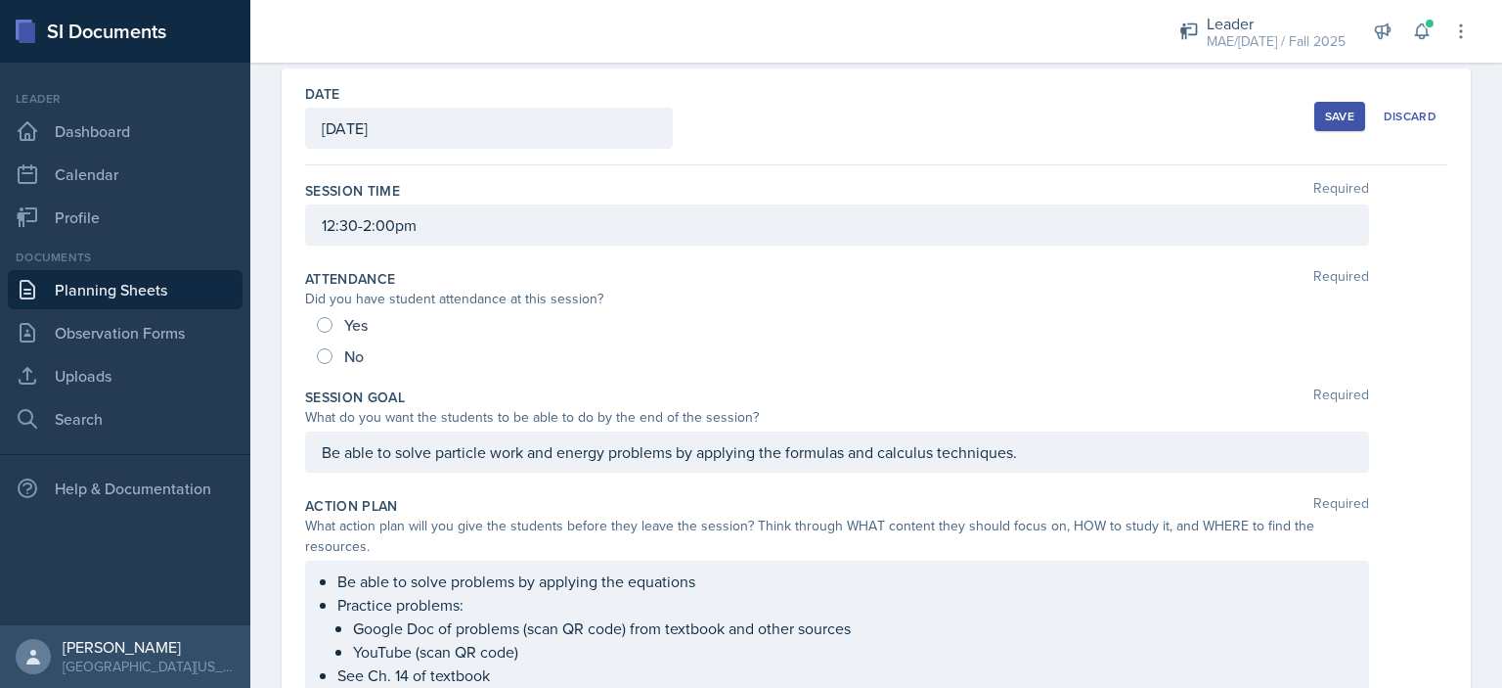
scroll to position [0, 0]
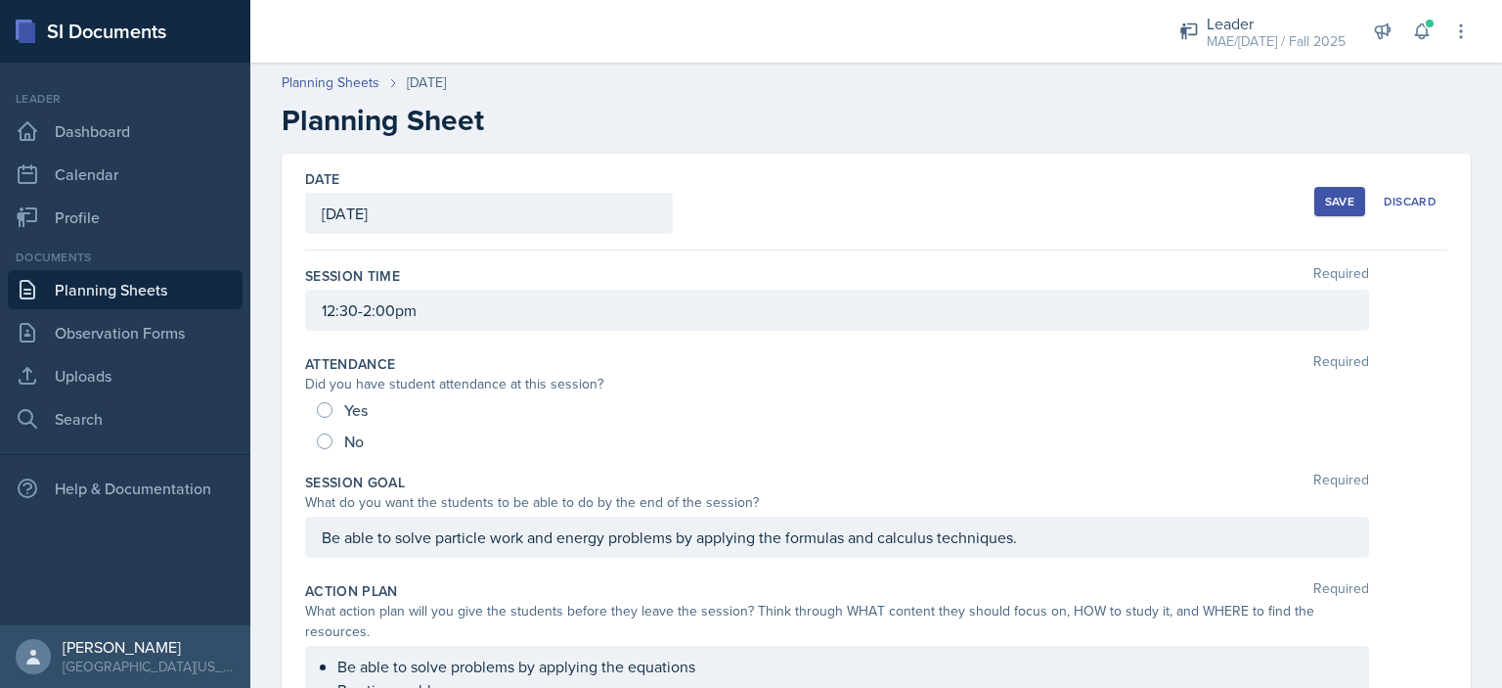
click at [1314, 205] on button "Save" at bounding box center [1339, 201] width 51 height 29
